Goal: Task Accomplishment & Management: Use online tool/utility

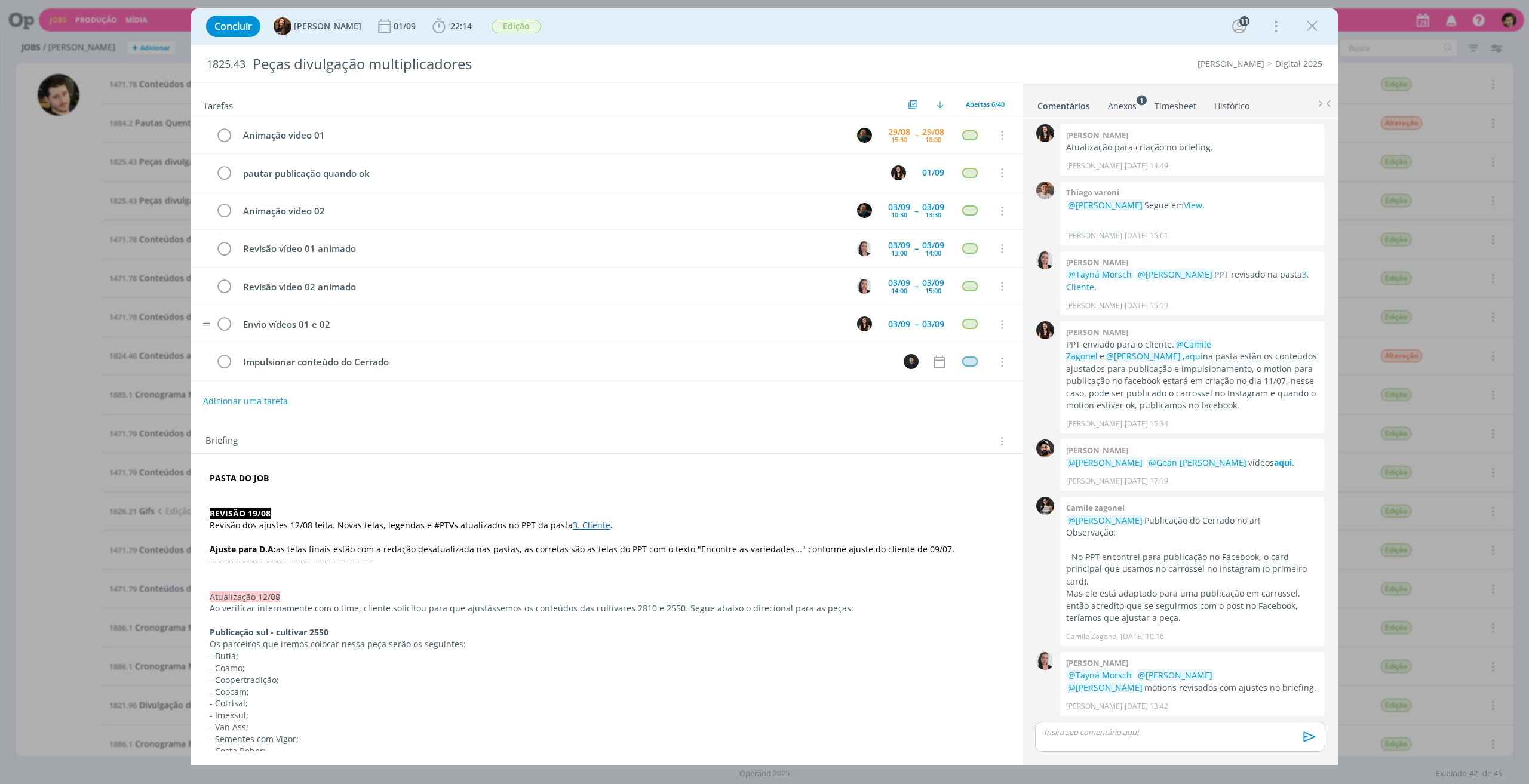
scroll to position [1025, 0]
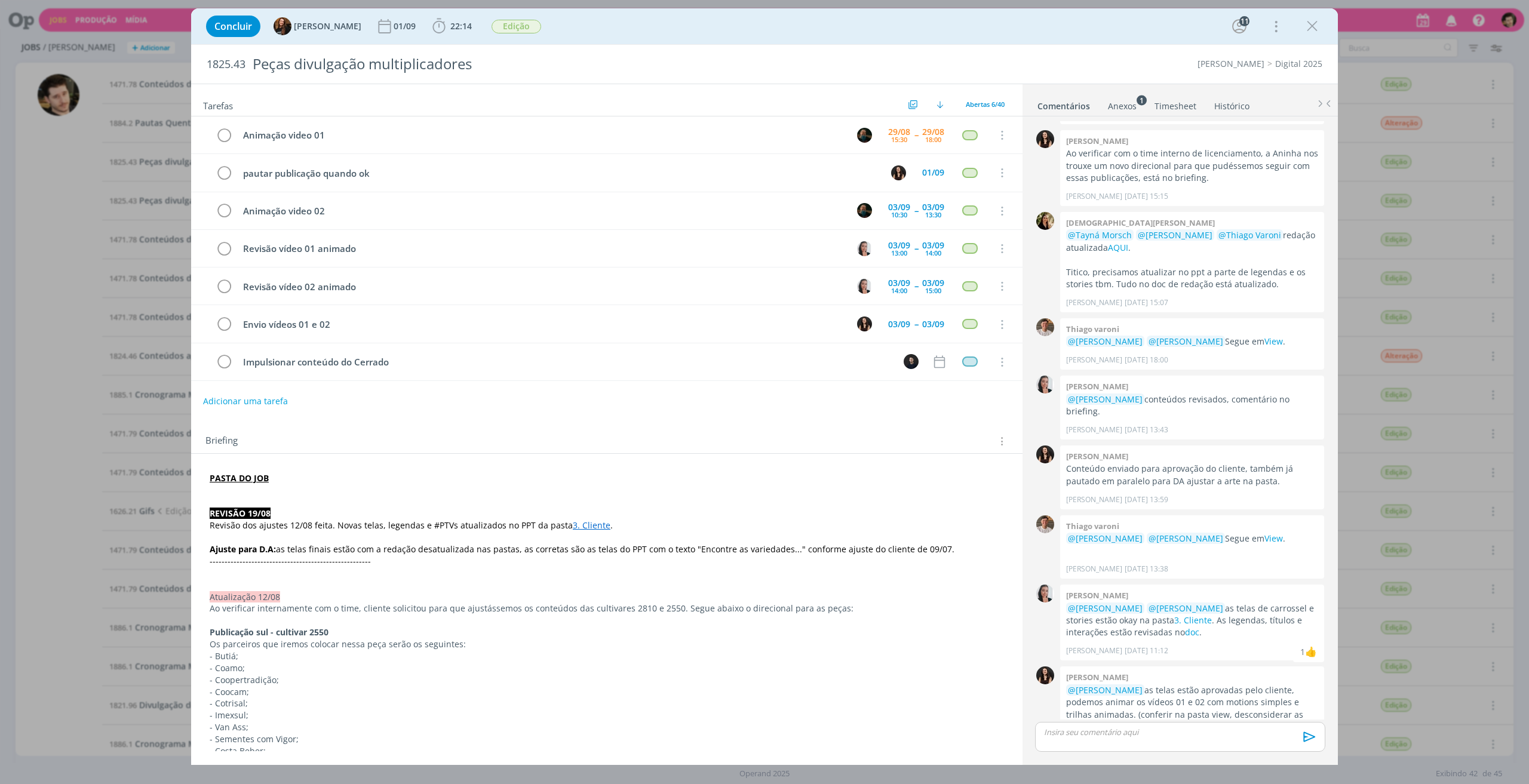
click at [1315, 27] on icon "dialog" at bounding box center [1312, 26] width 17 height 17
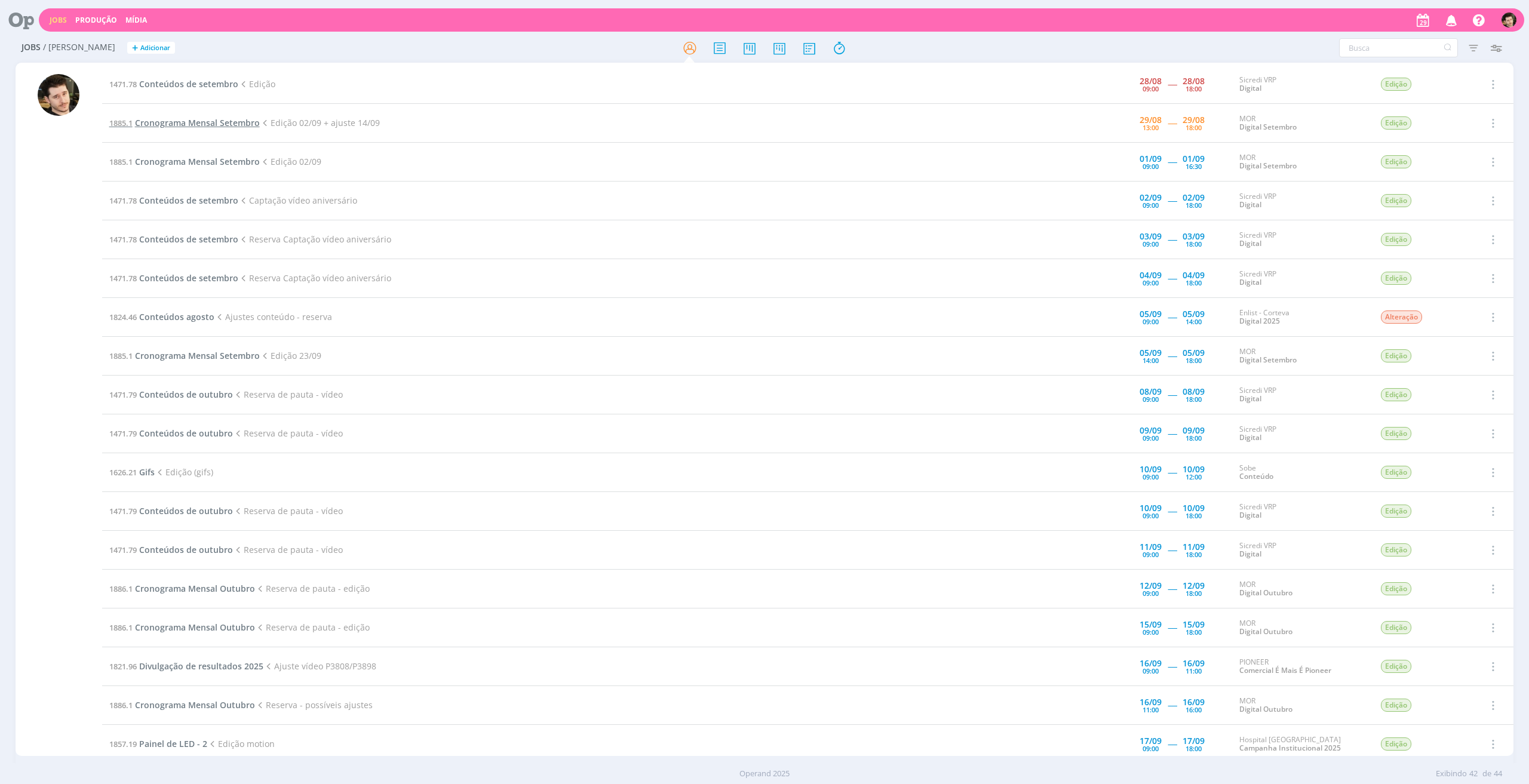
click at [227, 122] on span "Cronograma Mensal Setembro" at bounding box center [197, 122] width 125 height 12
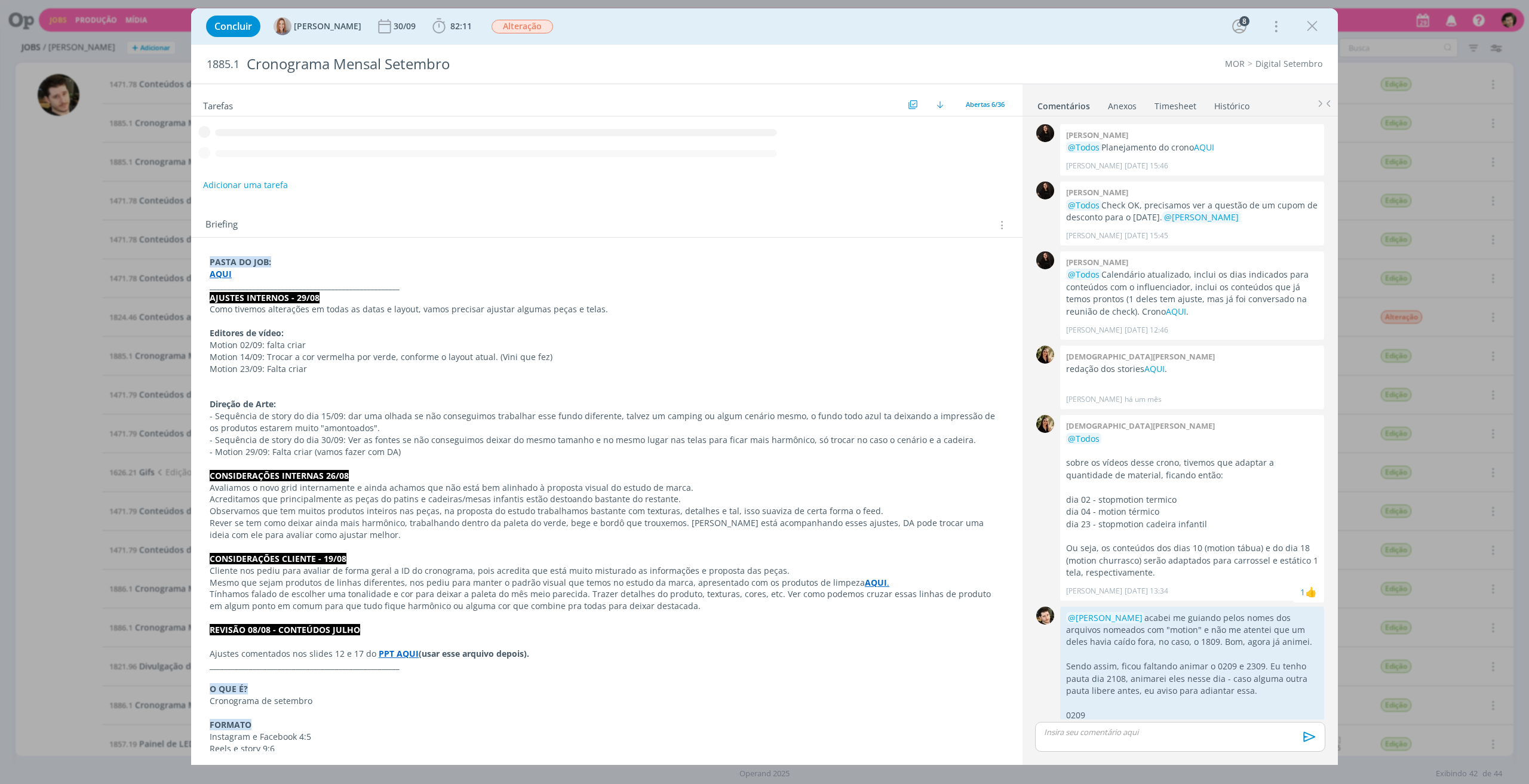
scroll to position [1732, 0]
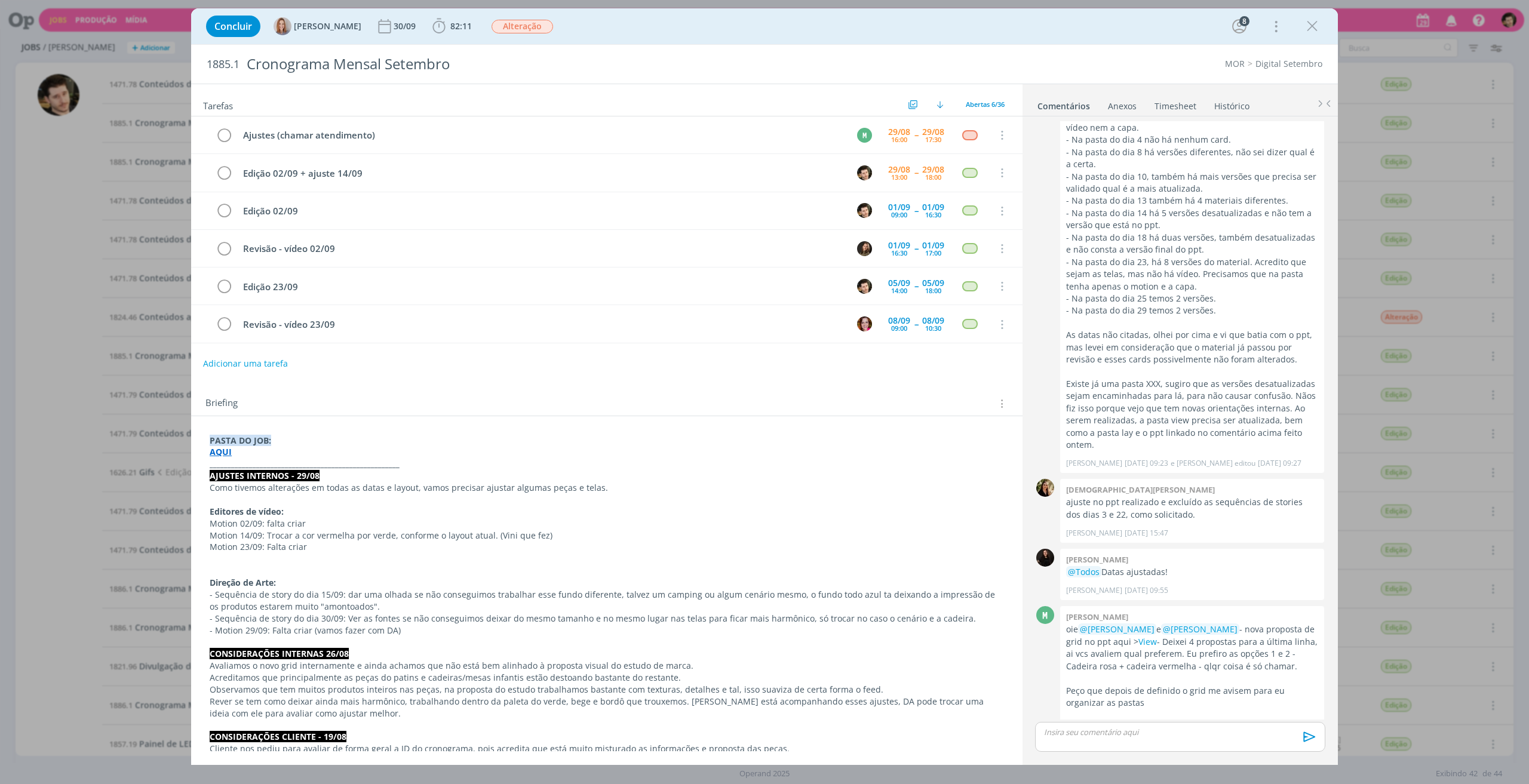
click at [216, 446] on strong "AQUI" at bounding box center [221, 452] width 22 height 12
click at [257, 469] on link "[URL][DOMAIN_NAME]" at bounding box center [287, 474] width 90 height 16
click at [446, 24] on icon "dialog" at bounding box center [438, 26] width 17 height 17
click at [462, 51] on icon "dialog" at bounding box center [456, 52] width 21 height 16
click at [1139, 378] on p "Existe já uma pasta XXX, sugiro que as versões desatualizadas sejam encaminhada…" at bounding box center [1192, 415] width 252 height 73
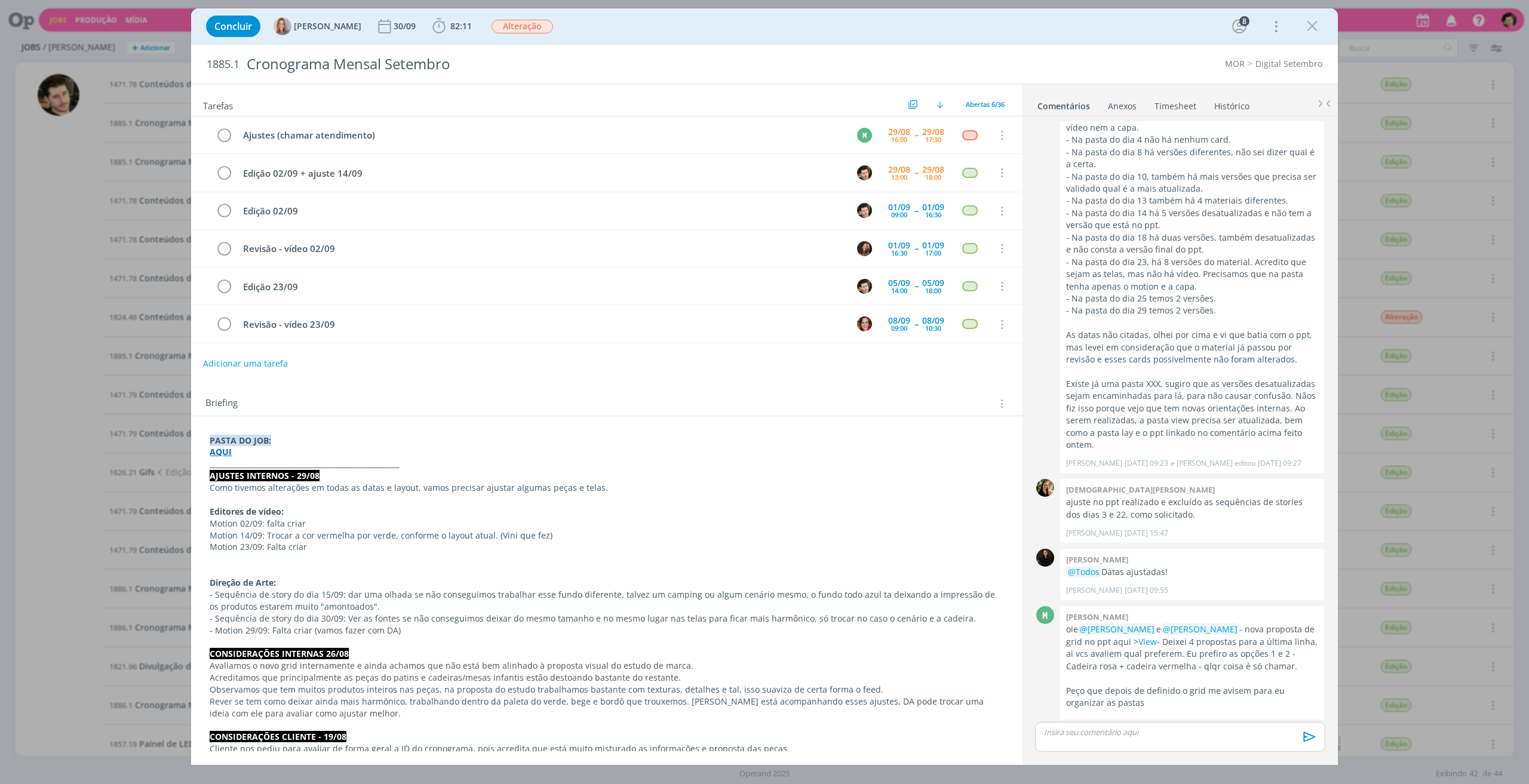
click at [218, 446] on strong "AQUI" at bounding box center [221, 452] width 22 height 12
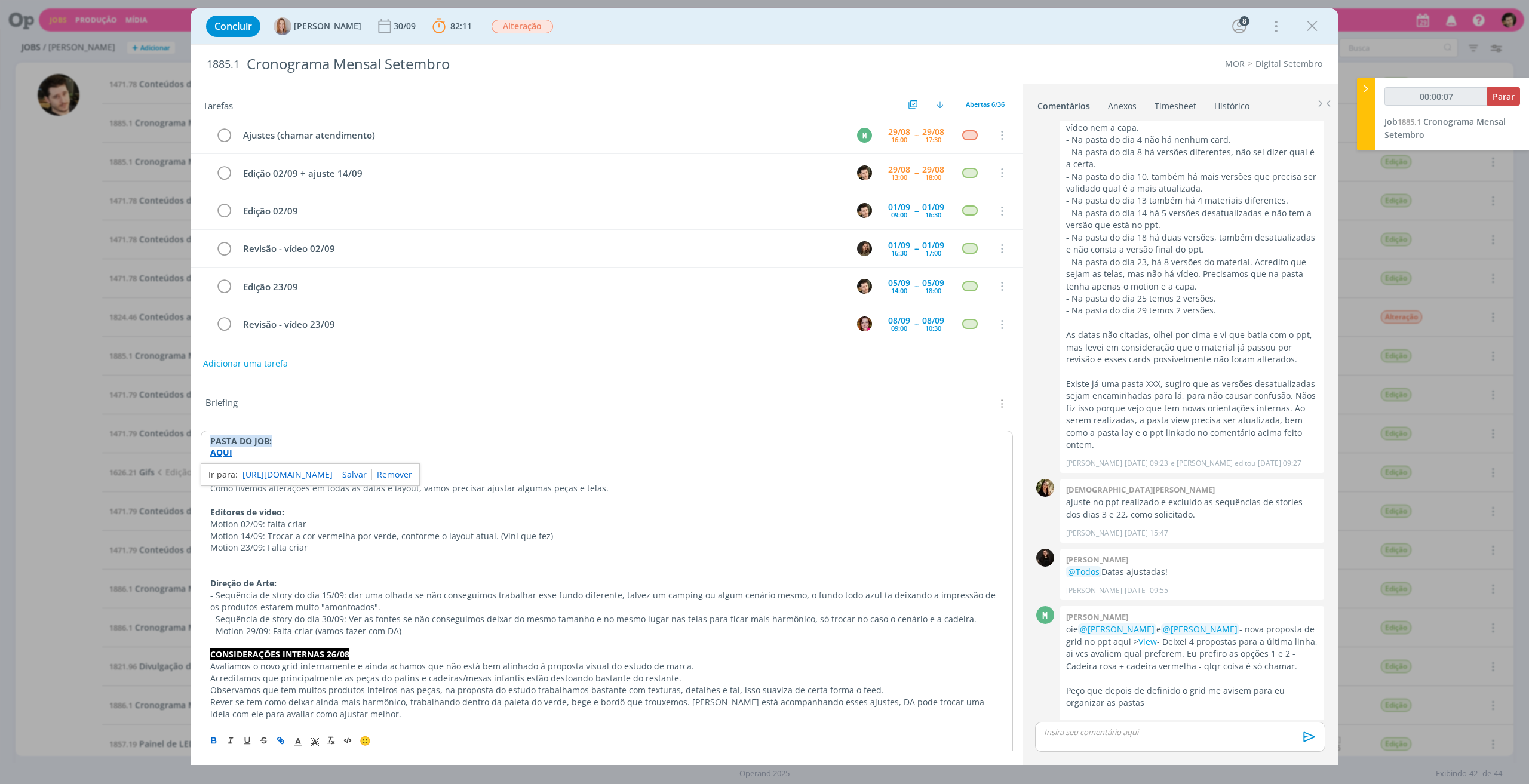
click at [246, 471] on link "[URL][DOMAIN_NAME]" at bounding box center [287, 474] width 90 height 16
click at [1139, 738] on div "dialog" at bounding box center [1180, 737] width 290 height 30
type input "00:09:48"
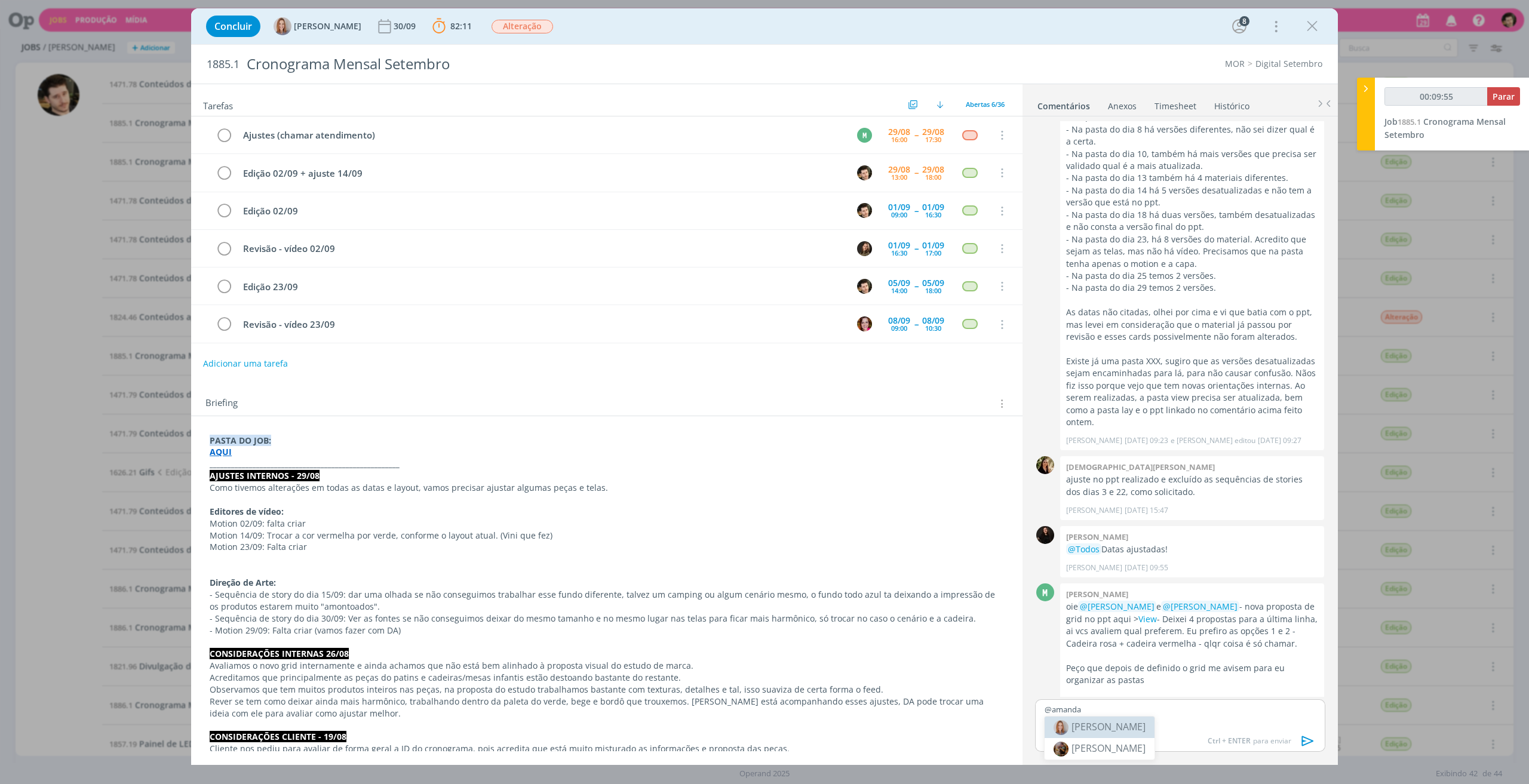
click at [1132, 727] on body "Jobs Produção Mídia Notificações Central de Ajuda Área de Membros Implantação o…" at bounding box center [764, 392] width 1529 height 784
click at [1138, 715] on p "@amanda" at bounding box center [1179, 709] width 271 height 11
click at [1135, 724] on span "[PERSON_NAME]" at bounding box center [1108, 727] width 74 height 13
click at [1152, 713] on p "﻿ @ [PERSON_NAME] ﻿" at bounding box center [1179, 709] width 271 height 11
click at [1251, 704] on p "﻿ @ [PERSON_NAME] ﻿ Vídeo 14/09 (antigamente 18/09)" at bounding box center [1179, 709] width 271 height 11
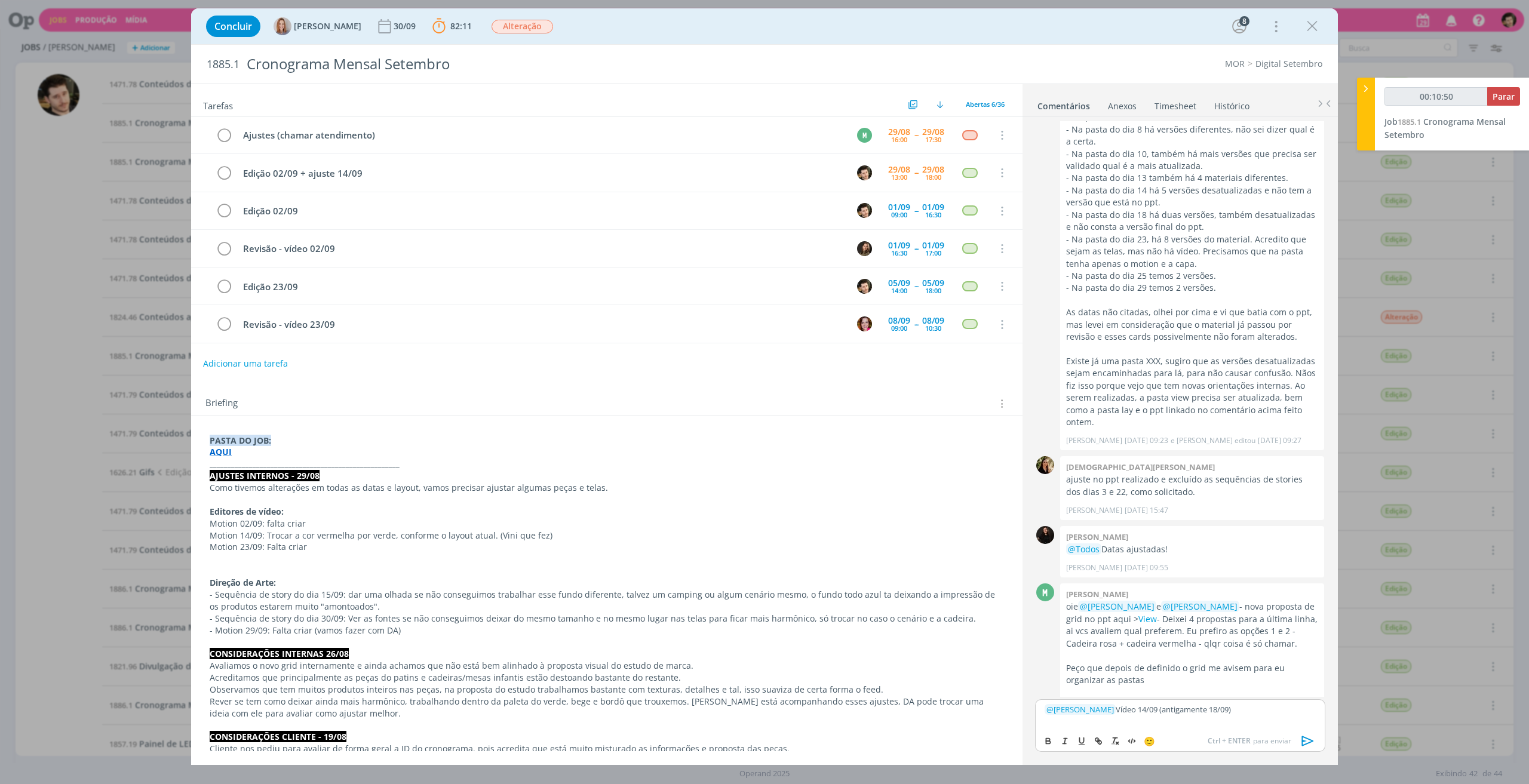
click at [1248, 716] on div "﻿ @ [PERSON_NAME] ﻿ Vídeo 14/09 (antigamente 18/09)" at bounding box center [1180, 714] width 290 height 30
drag, startPoint x: 1240, startPoint y: 712, endPoint x: 1248, endPoint y: 717, distance: 9.4
click at [1240, 712] on p "﻿ @ [PERSON_NAME] ﻿ Vídeo 14/09 (antigamente 18/09) AQUI." at bounding box center [1179, 709] width 271 height 11
type input "00:10:57"
drag, startPoint x: 1049, startPoint y: 735, endPoint x: 1063, endPoint y: 734, distance: 14.0
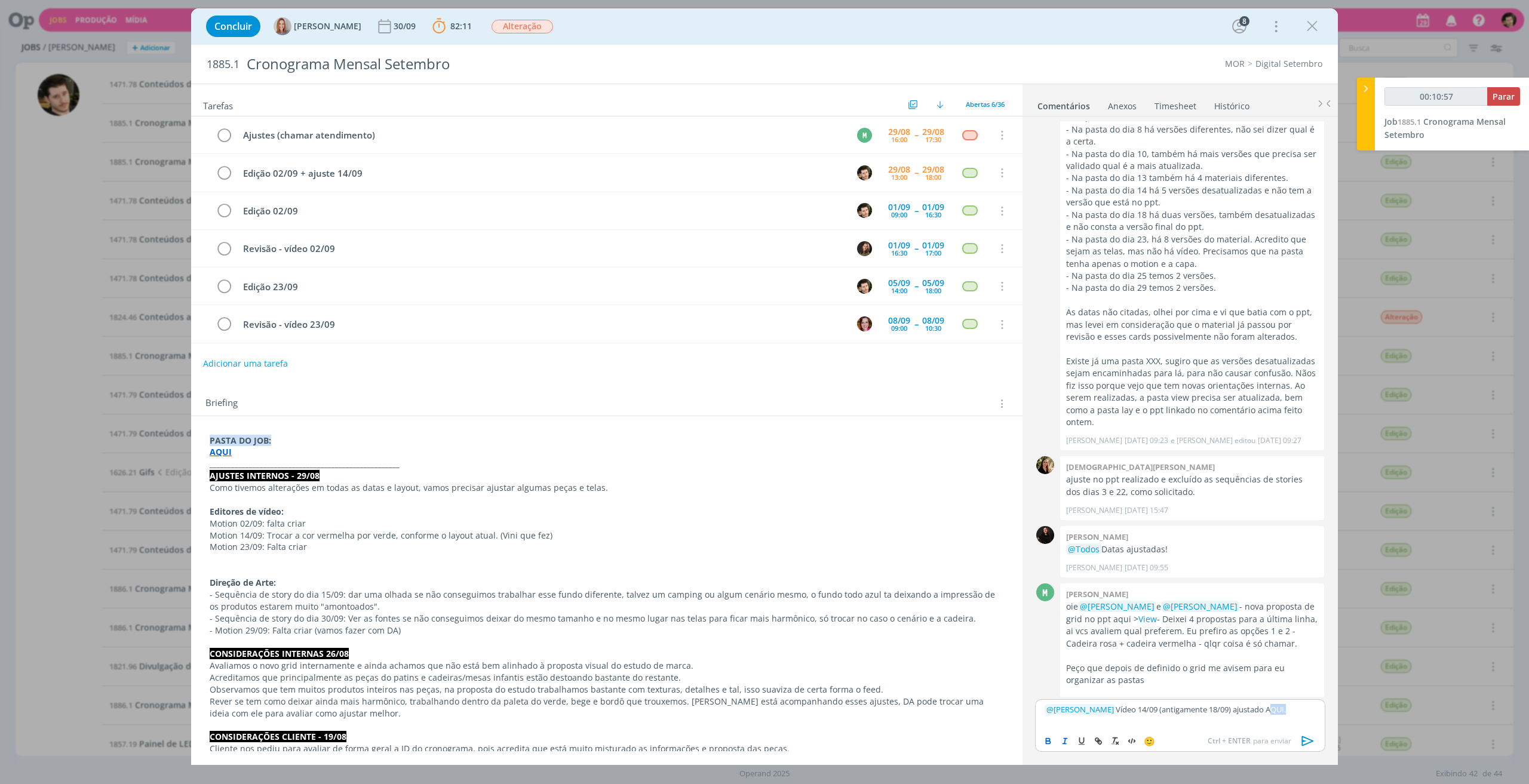
click at [1048, 735] on button "dialog" at bounding box center [1048, 741] width 17 height 14
click at [1095, 737] on icon "dialog" at bounding box center [1097, 741] width 9 height 9
type input "AQUI"
type input "00:10:58"
paste input "[URL][DOMAIN_NAME]"
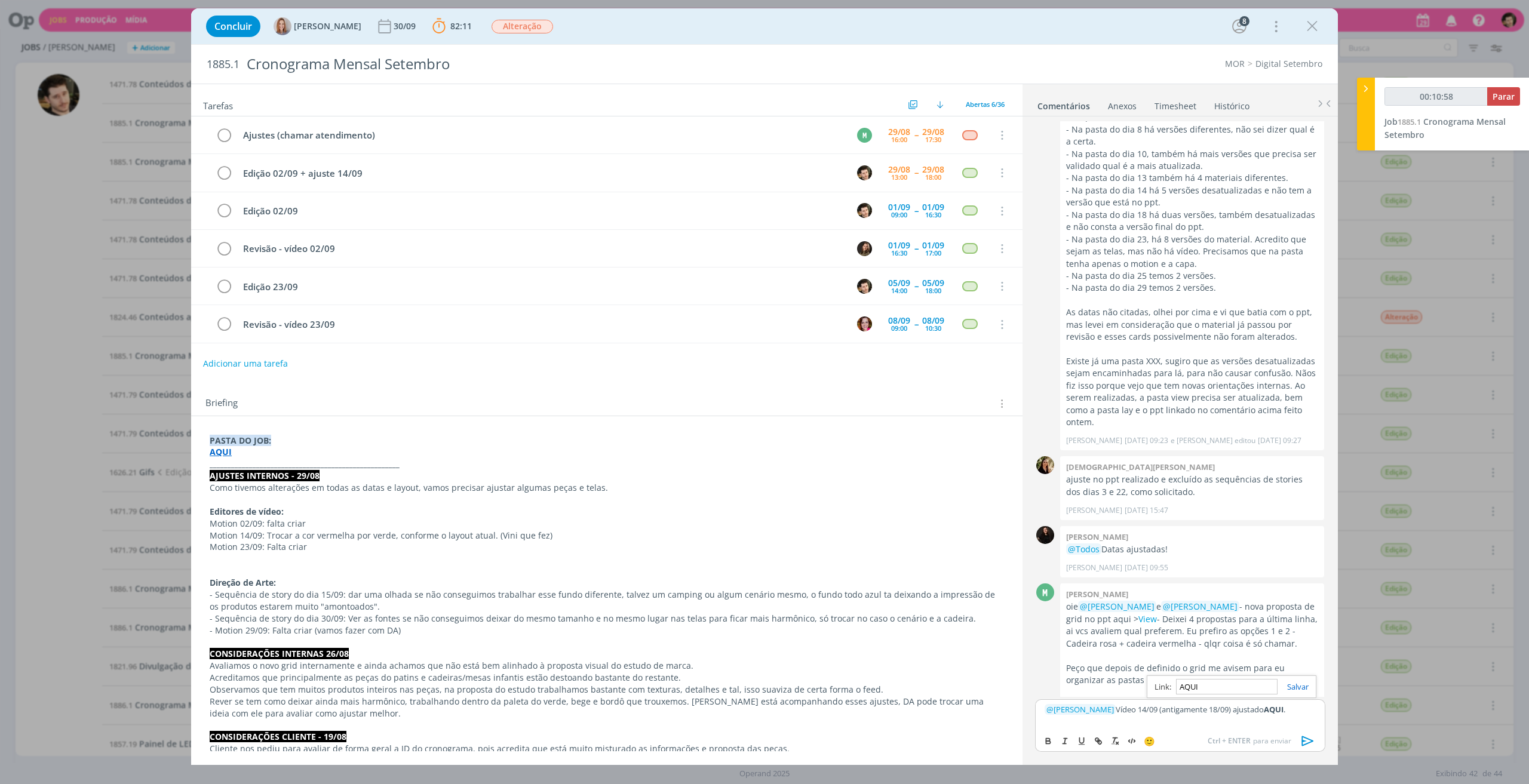
type input "[URL][DOMAIN_NAME]"
type input "00:10:59"
type input "[URL][DOMAIN_NAME]"
drag, startPoint x: 1297, startPoint y: 693, endPoint x: 1302, endPoint y: 688, distance: 7.1
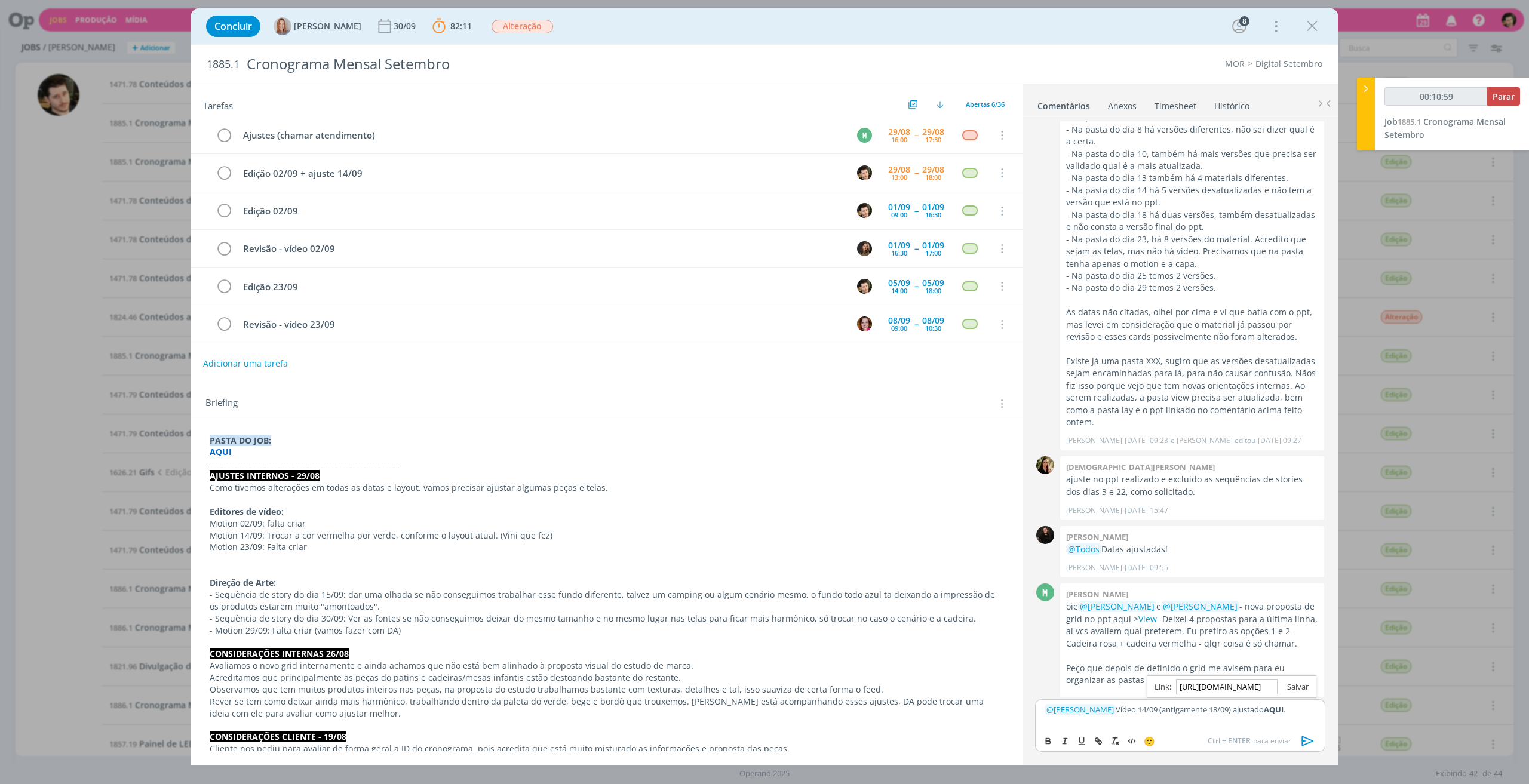
click at [1297, 693] on div "[URL][DOMAIN_NAME]" at bounding box center [1232, 687] width 170 height 22
click at [1302, 687] on link "dialog" at bounding box center [1292, 687] width 31 height 11
click at [1296, 716] on div "﻿ @ [PERSON_NAME] ﻿ Vídeo 14/09 (antigamente 18/09) ajustado AQUI ." at bounding box center [1180, 714] width 290 height 30
click at [1314, 749] on icon "dialog" at bounding box center [1307, 741] width 17 height 17
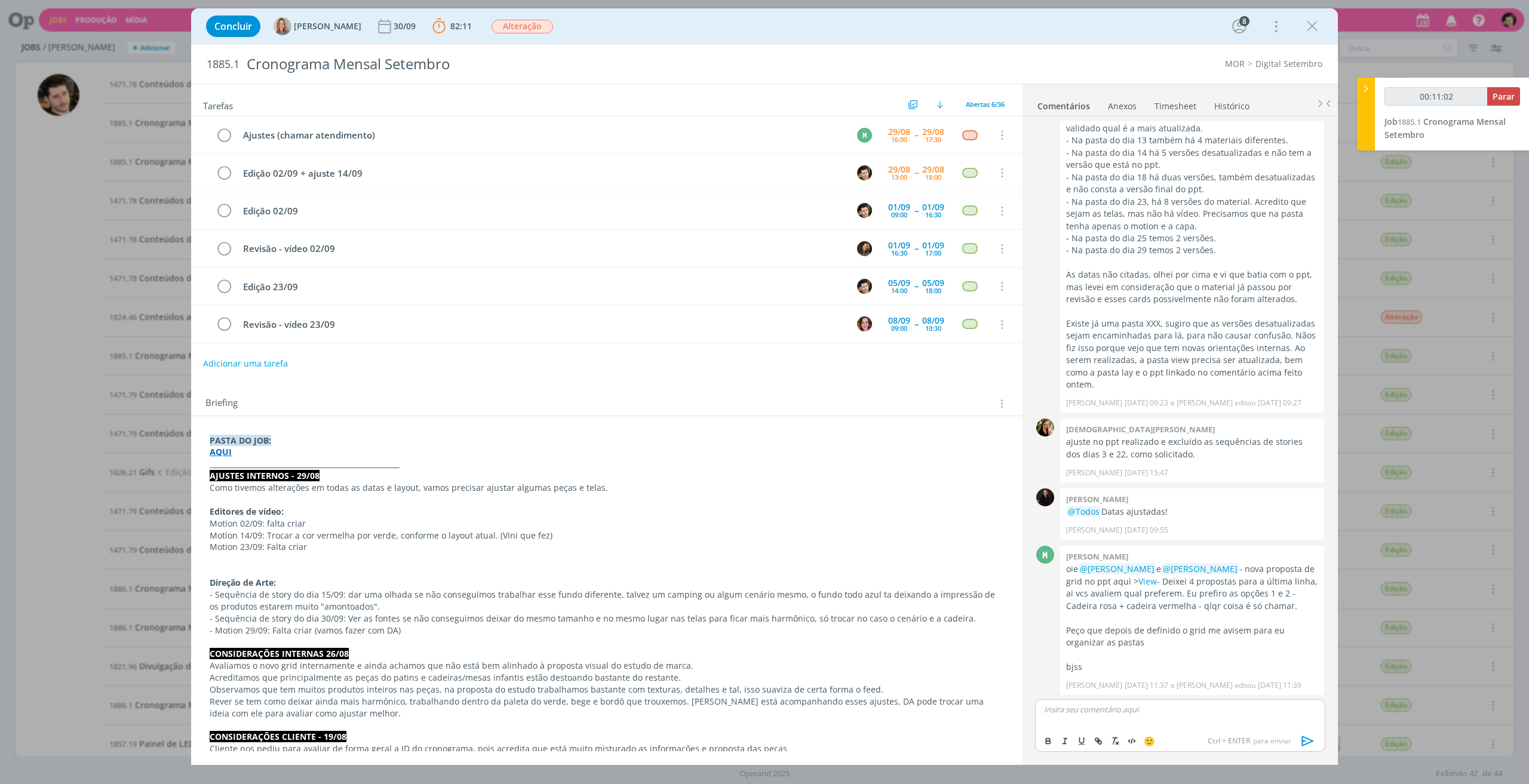
scroll to position [1811, 0]
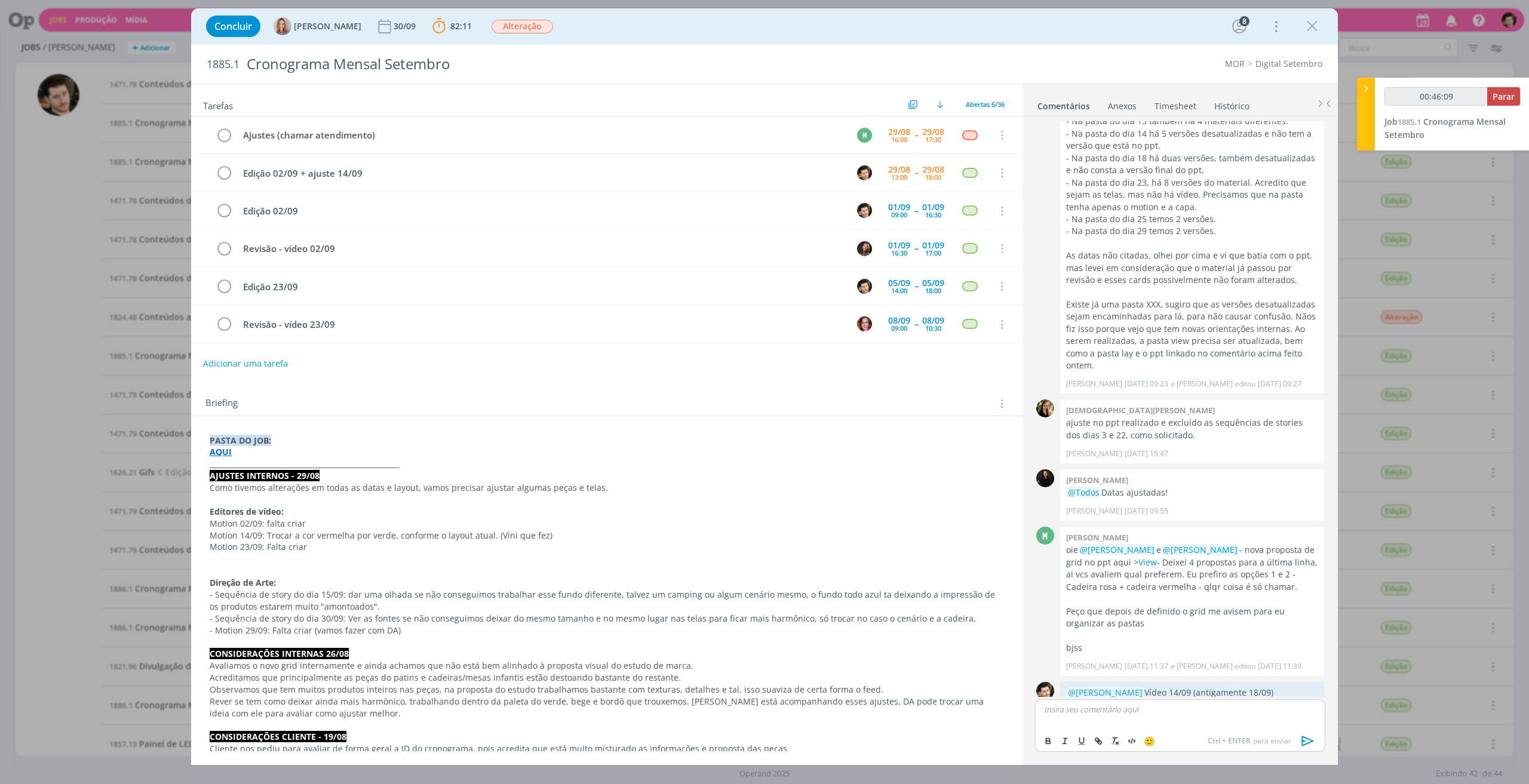
type input "00:47:09"
